Goal: Task Accomplishment & Management: Complete application form

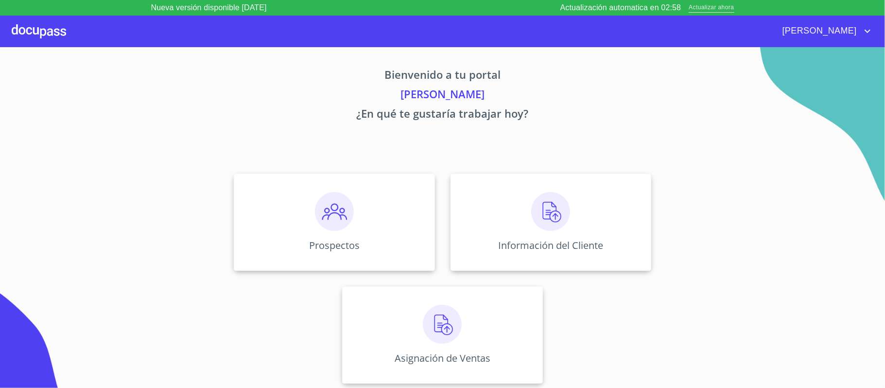
click at [720, 7] on span "Actualizar ahora" at bounding box center [711, 8] width 45 height 10
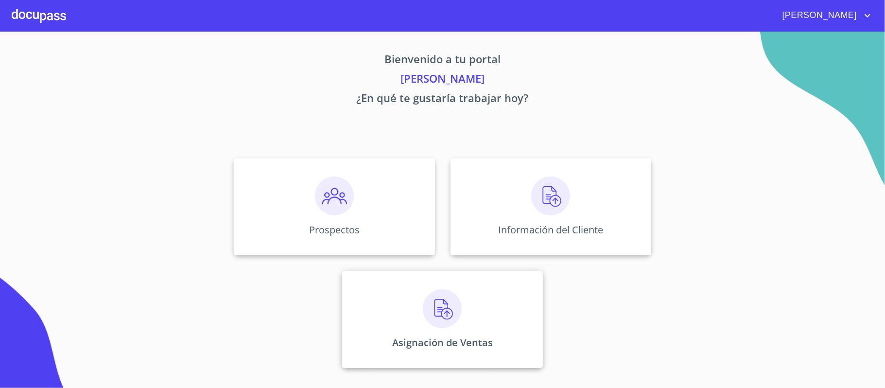
click at [444, 314] on img at bounding box center [442, 308] width 39 height 39
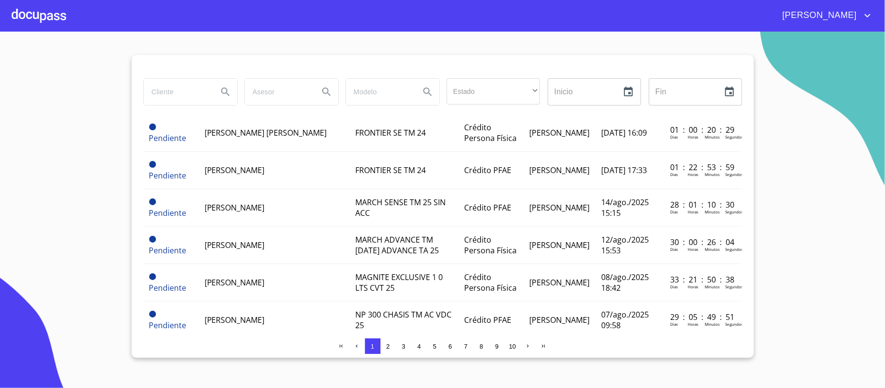
scroll to position [11, 0]
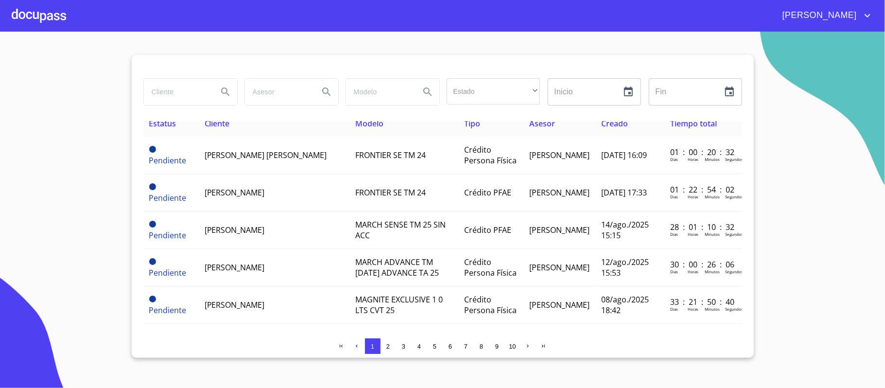
click at [22, 18] on div at bounding box center [39, 15] width 54 height 31
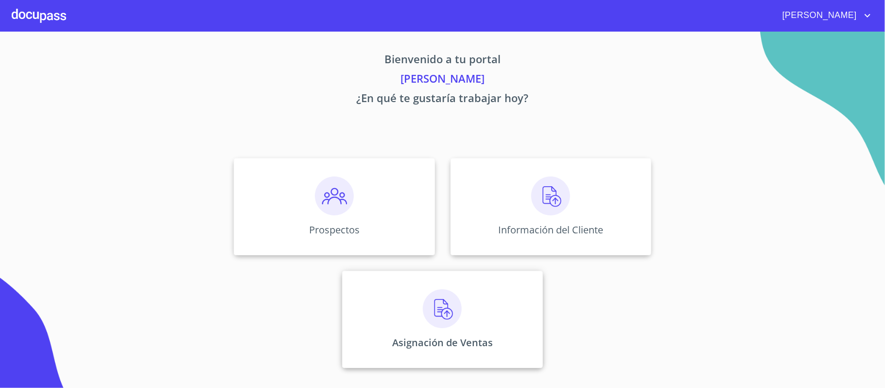
click at [440, 310] on img at bounding box center [442, 308] width 39 height 39
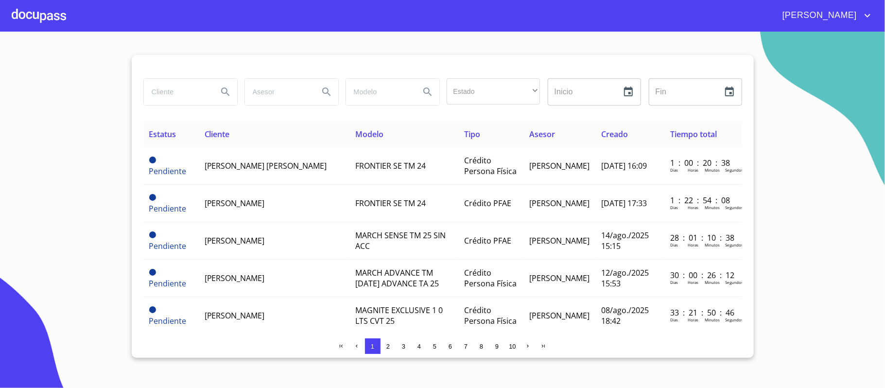
scroll to position [65, 0]
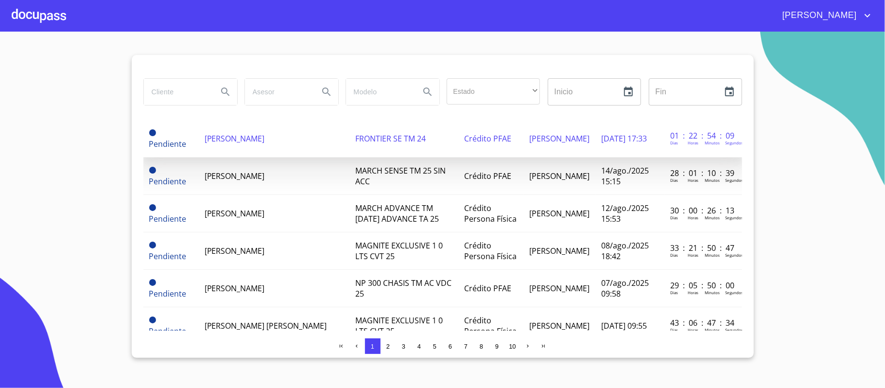
click at [230, 135] on span "[PERSON_NAME]" at bounding box center [235, 138] width 60 height 11
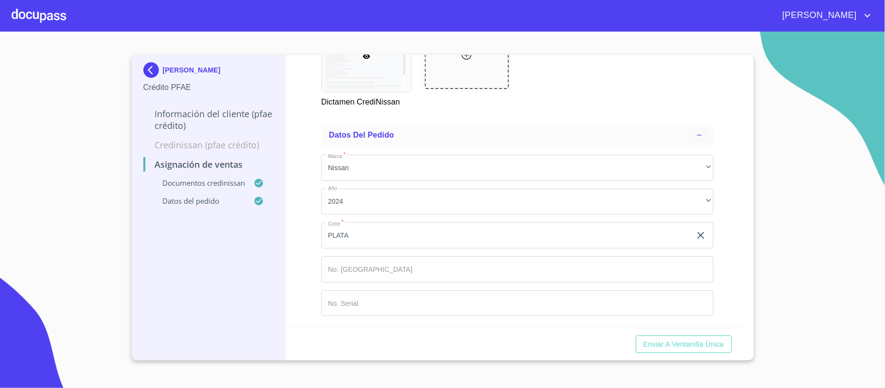
scroll to position [598, 0]
click at [669, 343] on span "Enviar a Ventanilla única" at bounding box center [684, 344] width 81 height 12
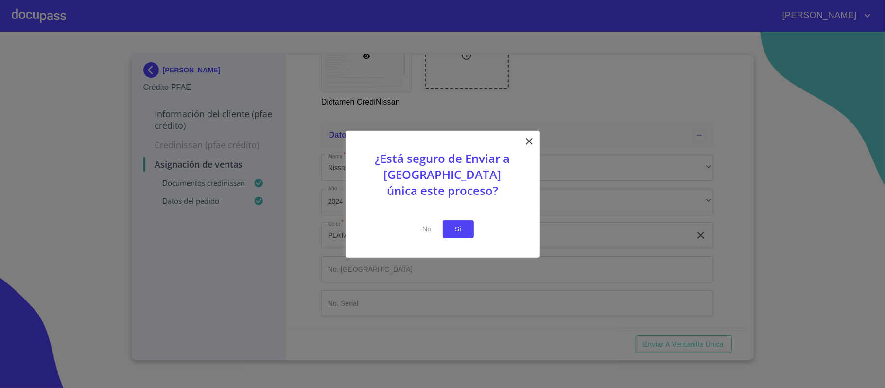
click at [459, 227] on span "Si" at bounding box center [459, 229] width 16 height 12
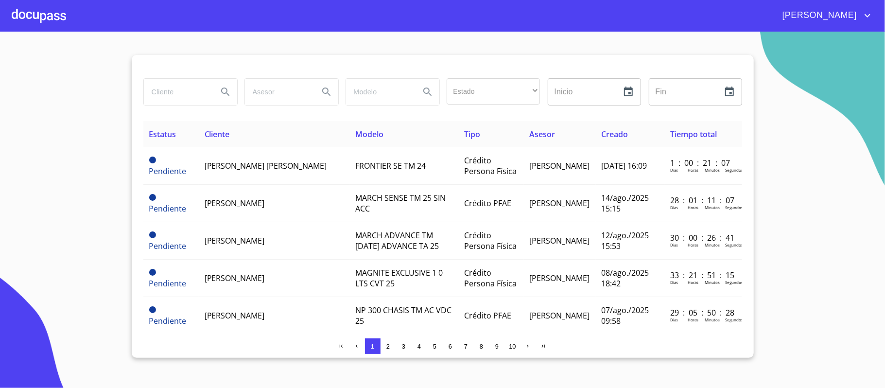
click at [844, 16] on span "[PERSON_NAME]" at bounding box center [819, 16] width 87 height 16
click at [864, 20] on li "Salir" at bounding box center [858, 21] width 32 height 18
